Goal: Transaction & Acquisition: Purchase product/service

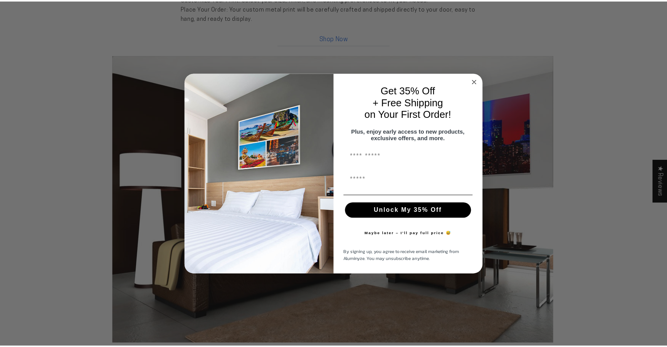
scroll to position [887, 0]
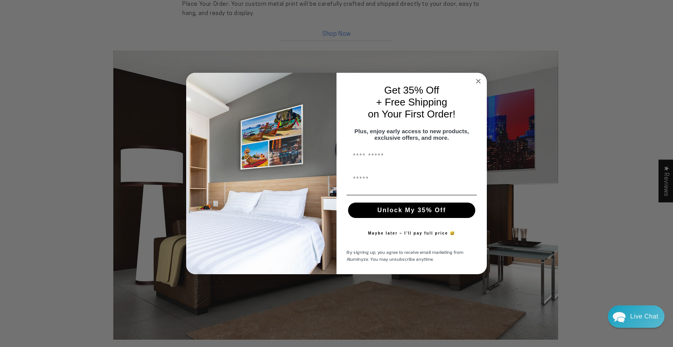
click at [479, 79] on icon "Close dialog" at bounding box center [478, 81] width 4 height 4
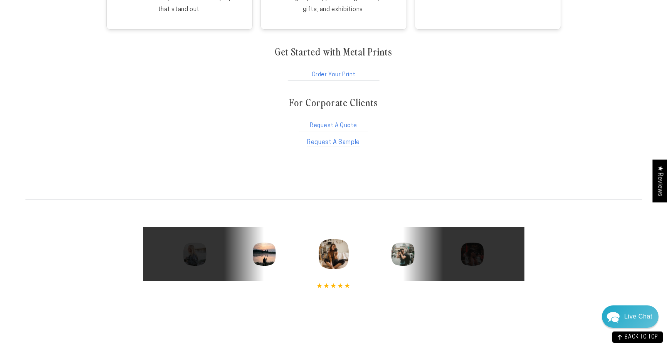
scroll to position [1426, 0]
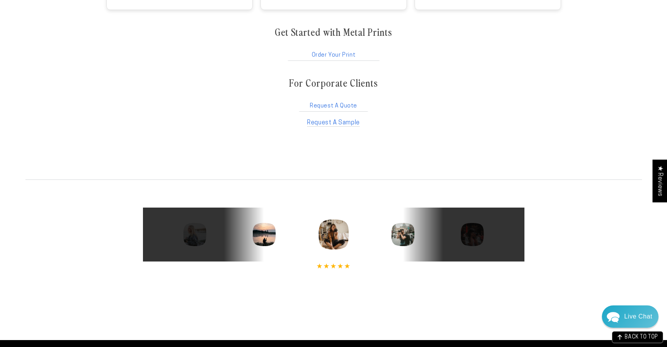
click at [326, 55] on link "Order Your Print" at bounding box center [334, 53] width 94 height 15
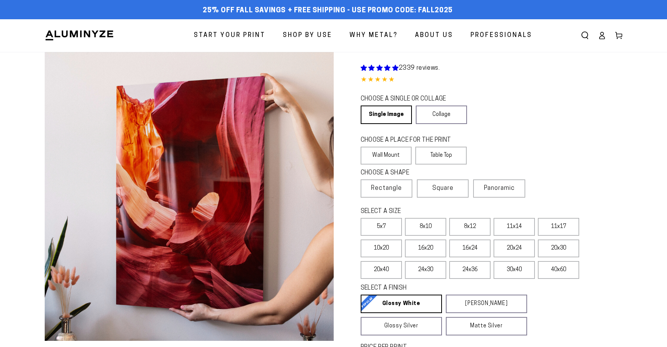
select select "**********"
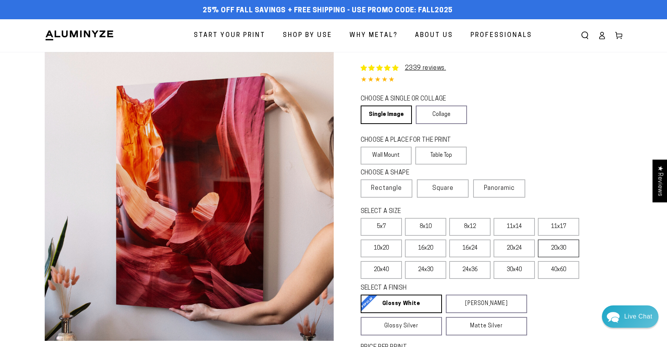
click at [561, 246] on label "20x30" at bounding box center [558, 249] width 41 height 18
